Goal: Information Seeking & Learning: Learn about a topic

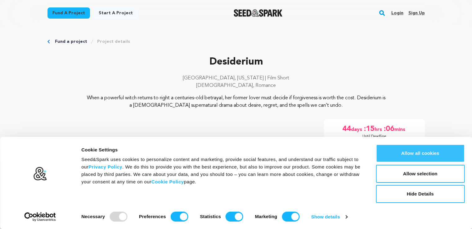
click at [391, 155] on button "Allow all cookies" at bounding box center [420, 153] width 89 height 18
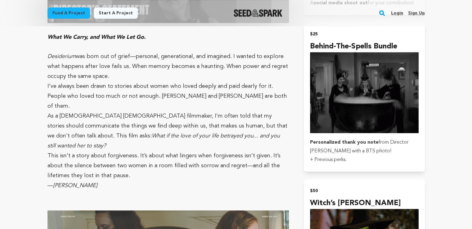
scroll to position [521, 0]
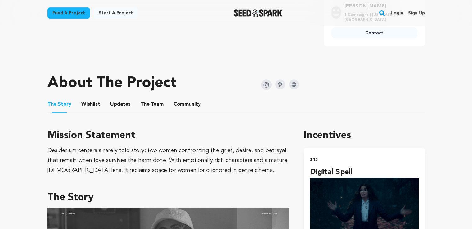
scroll to position [259, 0]
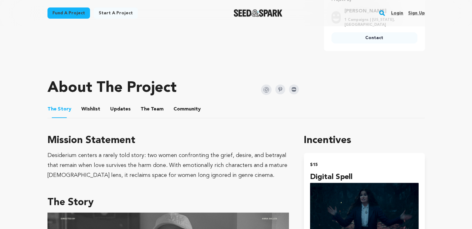
click at [96, 112] on button "Wishlist" at bounding box center [90, 110] width 15 height 15
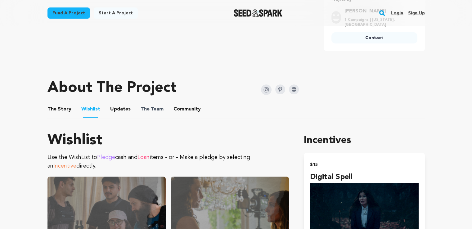
click at [157, 109] on span "The Team" at bounding box center [151, 108] width 23 height 7
click at [149, 106] on button "The Team" at bounding box center [152, 110] width 15 height 15
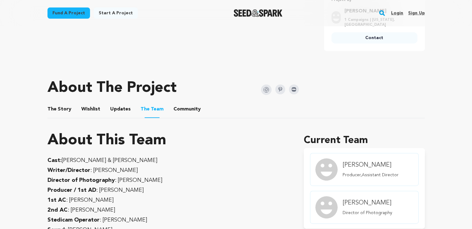
click at [201, 160] on p "Cast: [PERSON_NAME] & [PERSON_NAME]" at bounding box center [168, 160] width 242 height 10
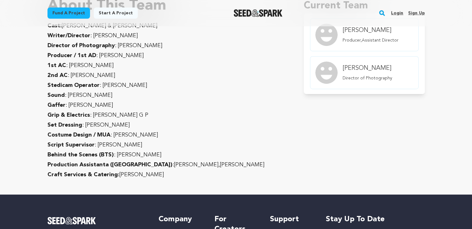
scroll to position [433, 0]
